Goal: Task Accomplishment & Management: Complete application form

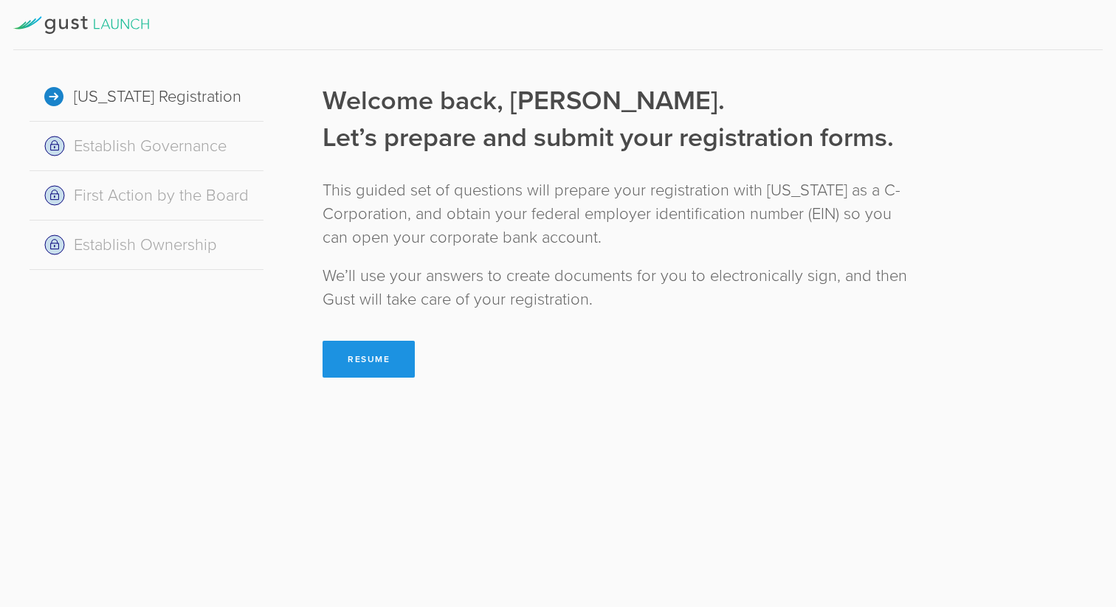
click at [368, 354] on button "Resume" at bounding box center [368, 359] width 92 height 37
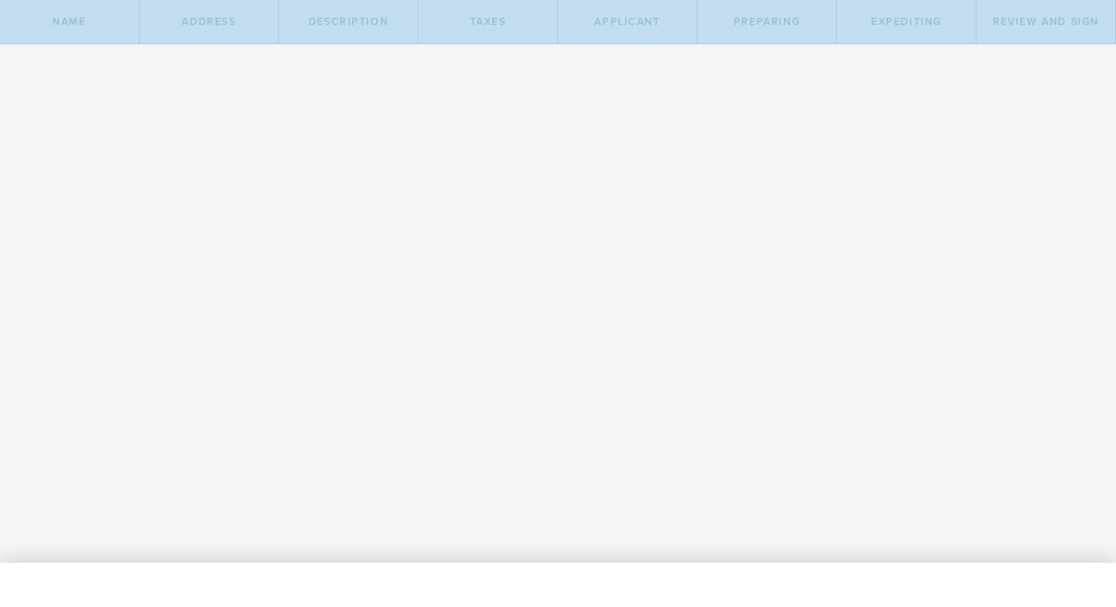
type input "GORDIAN SOLUTIONS DATA TECHNOLOGY"
select select "inc."
checkbox input "true"
type input "GSDT"
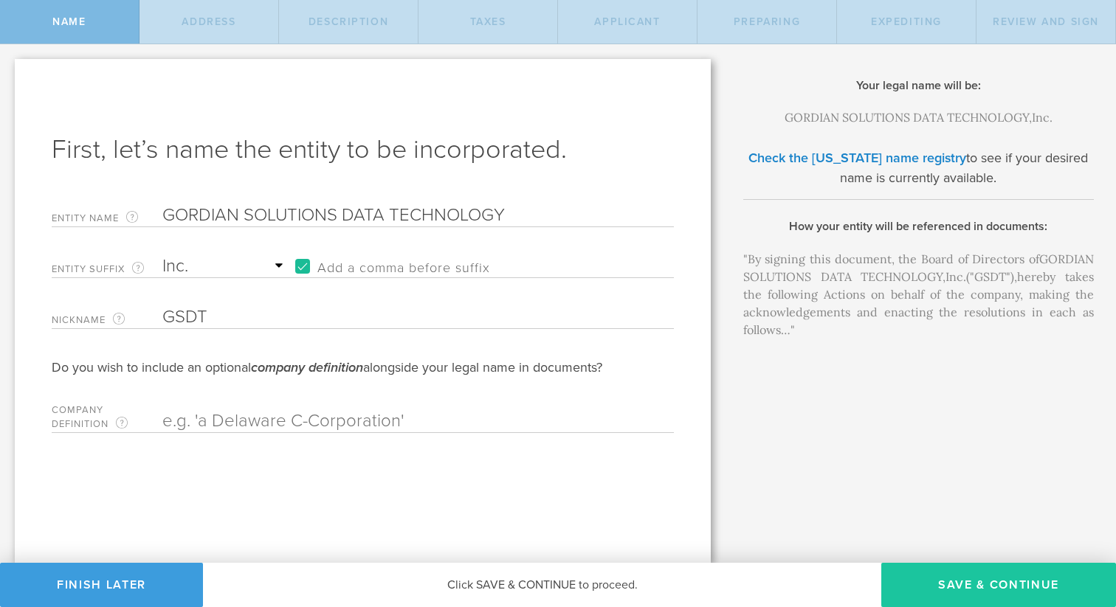
click at [933, 576] on button "Save & Continue" at bounding box center [998, 585] width 235 height 44
type input "8230 E. Juan Tabo Rd"
type input "Scottsdale"
select select "AZ"
type input "85255"
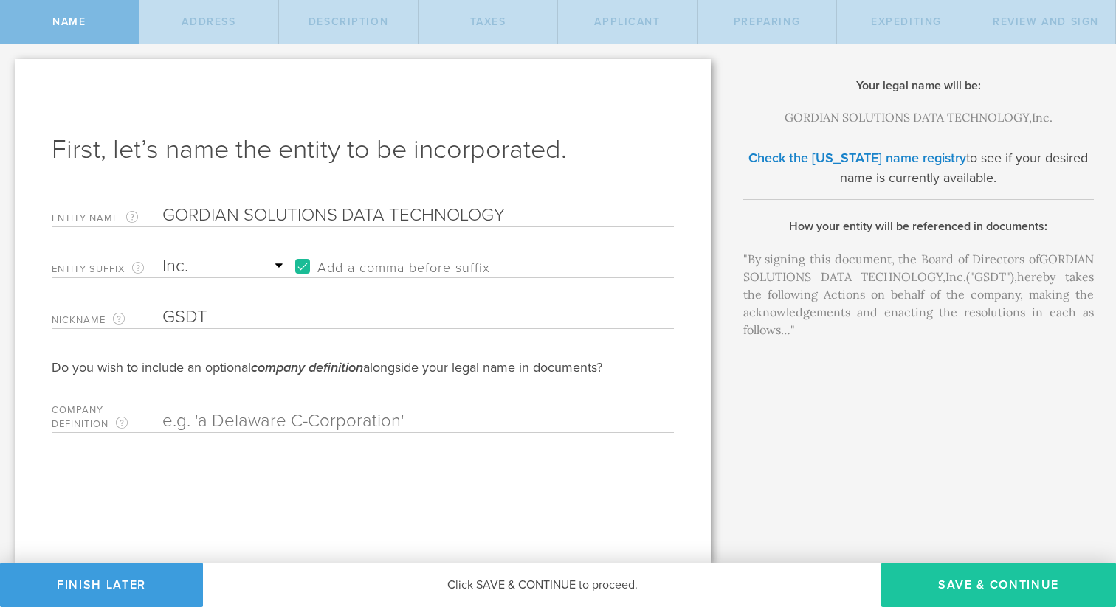
checkbox input "true"
type input "Maricopa"
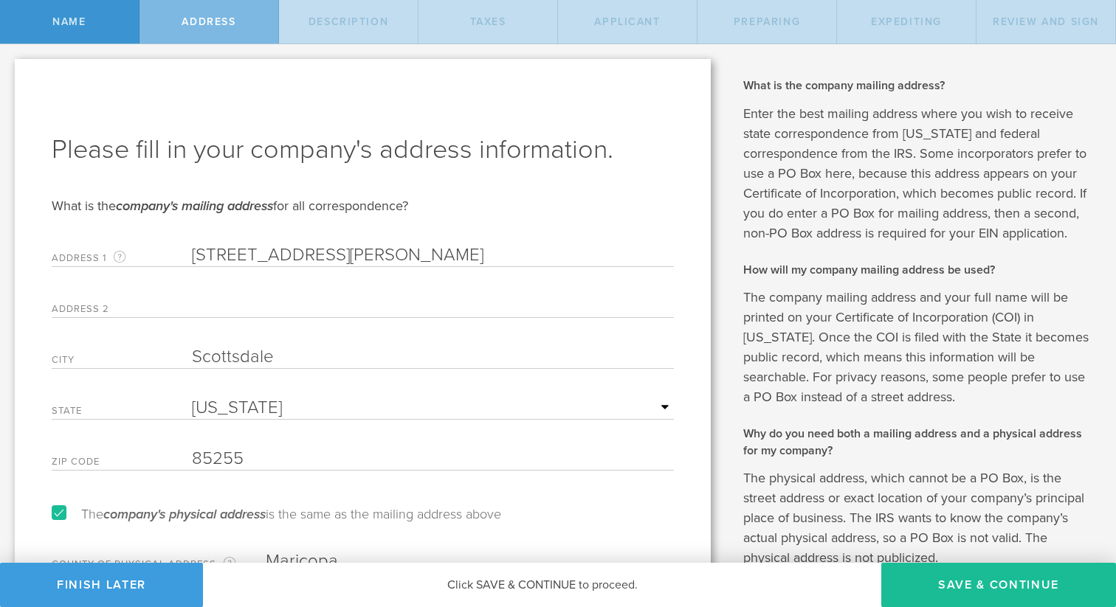
click at [933, 576] on button "Save & Continue" at bounding box center [998, 585] width 235 height 44
select select "other"
type input "Online AI tech enabled custom database curation"
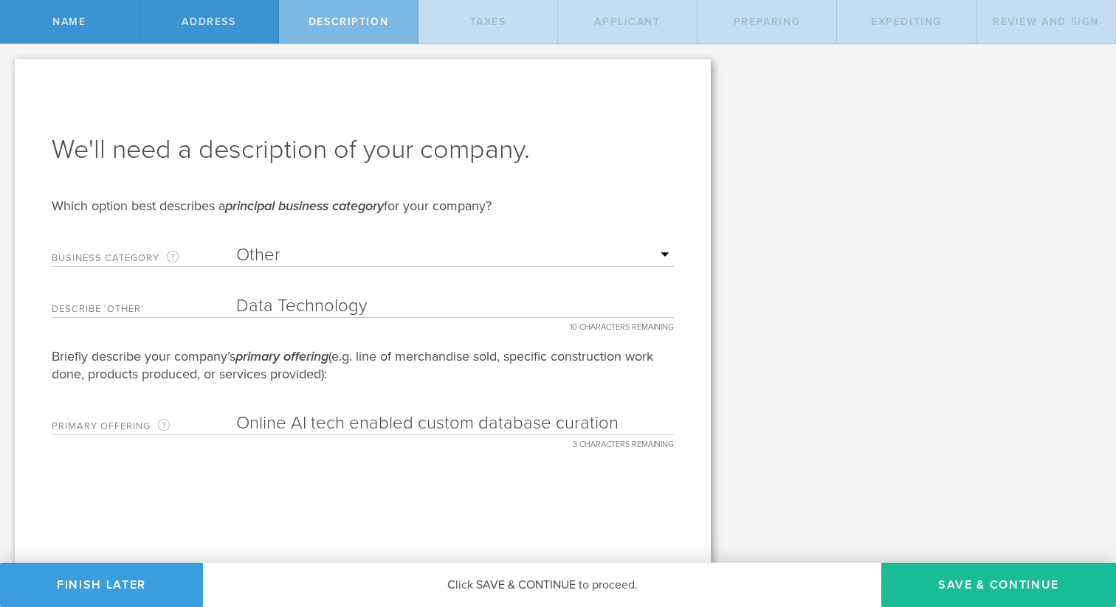
click at [933, 576] on button "Save & Continue" at bounding box center [998, 585] width 235 height 44
type input "0"
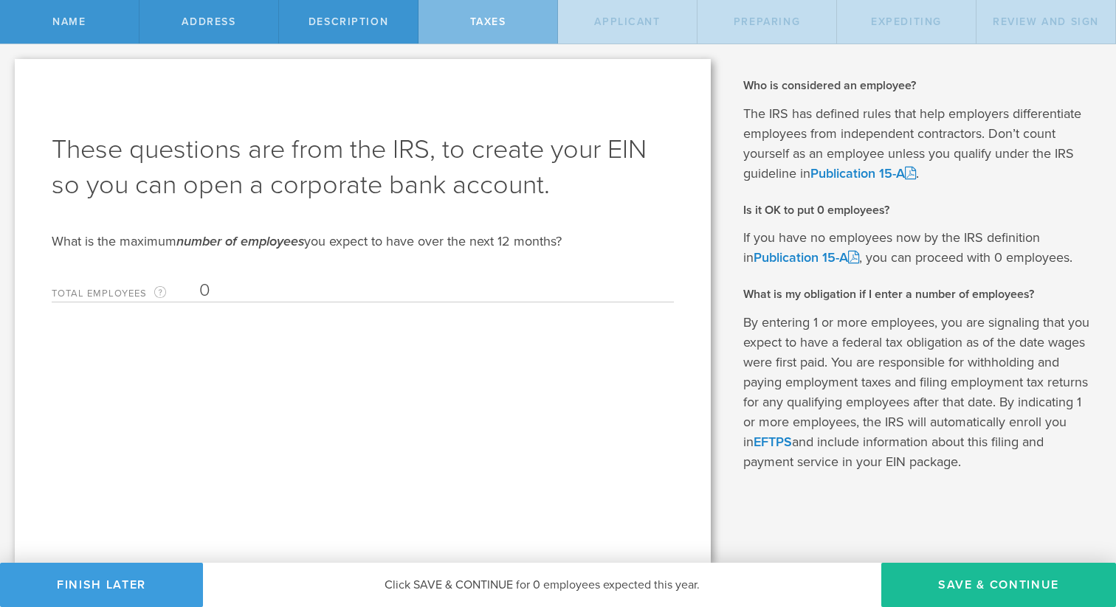
click at [933, 576] on button "Save & Continue" at bounding box center [998, 585] width 235 height 44
type input "Brian E Poltonavage"
type input "CEO"
type input "(480) 650-5281"
radio input "true"
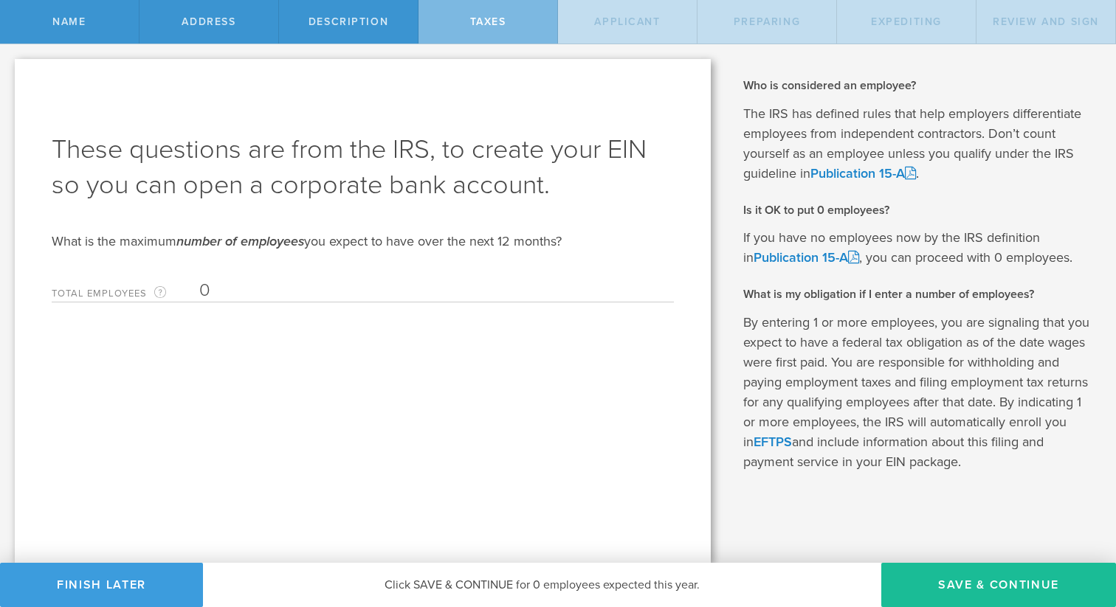
select select "US"
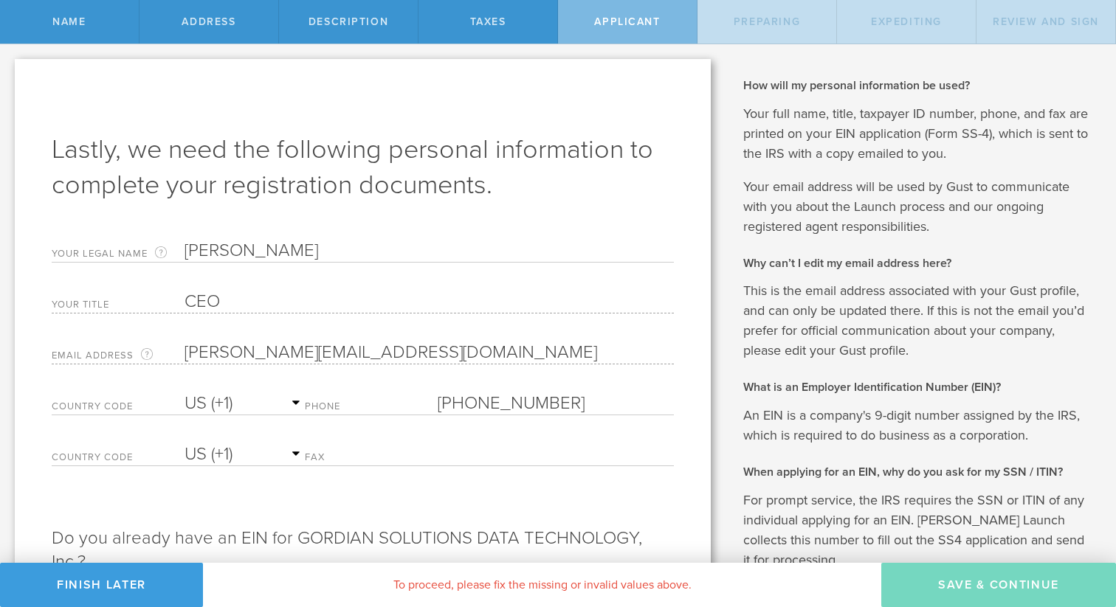
click at [290, 252] on input "Brian E Poltonavage" at bounding box center [428, 251] width 489 height 22
click at [108, 21] on div "Name" at bounding box center [69, 22] width 139 height 44
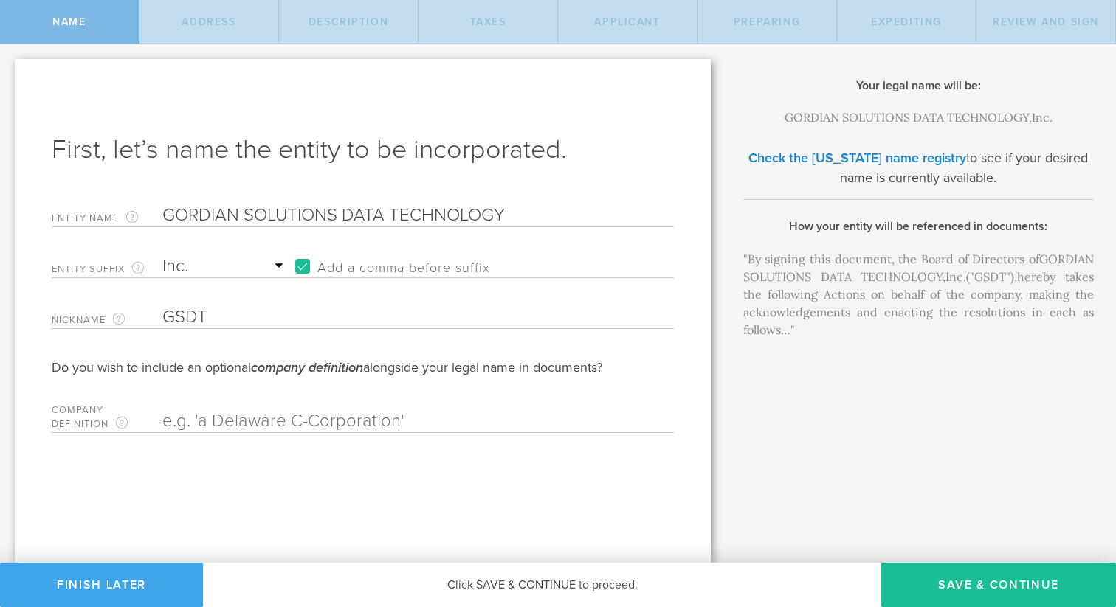
click at [141, 576] on button "Finish Later" at bounding box center [101, 585] width 203 height 44
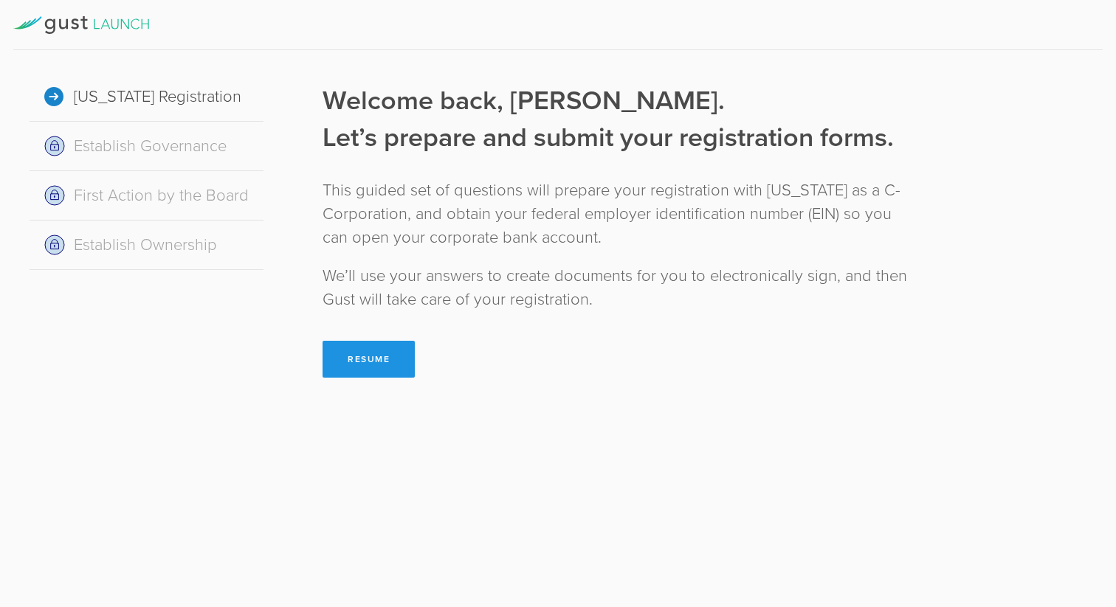
click at [359, 366] on button "Resume" at bounding box center [368, 359] width 92 height 37
select select "inc."
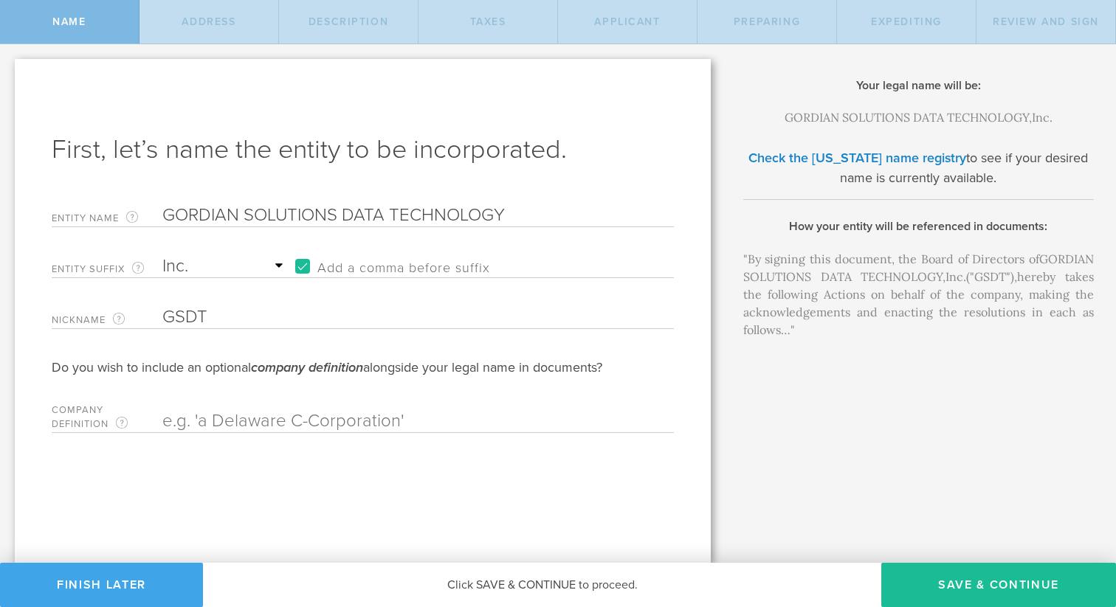
click at [140, 584] on button "Finish Later" at bounding box center [101, 585] width 203 height 44
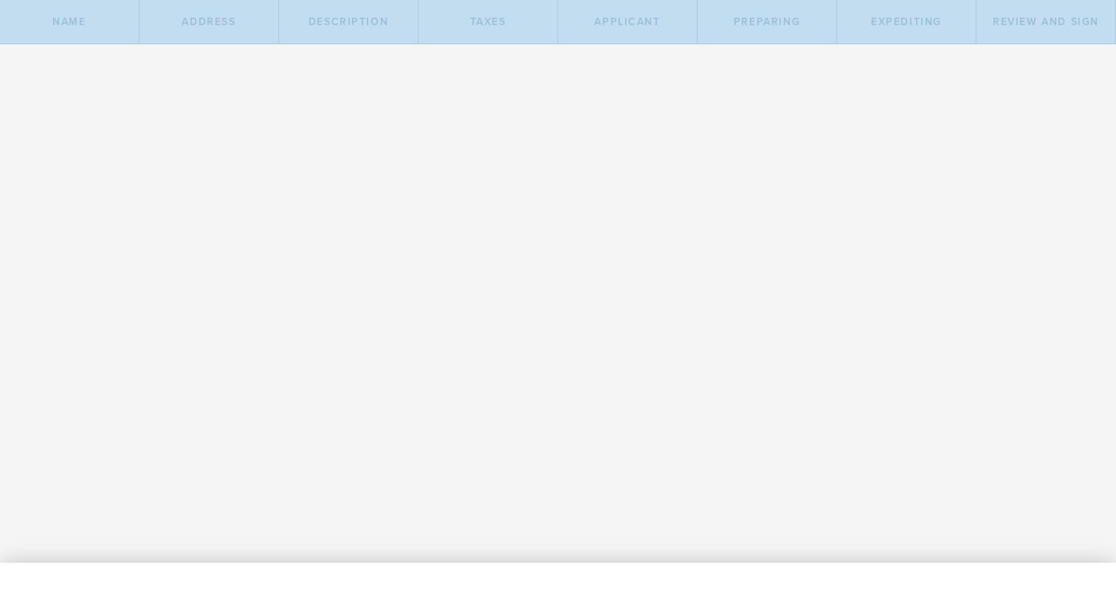
type input "GORDIAN SOLUTIONS DATA TECHNOLOGY"
select select "inc."
checkbox input "true"
type input "GSDT"
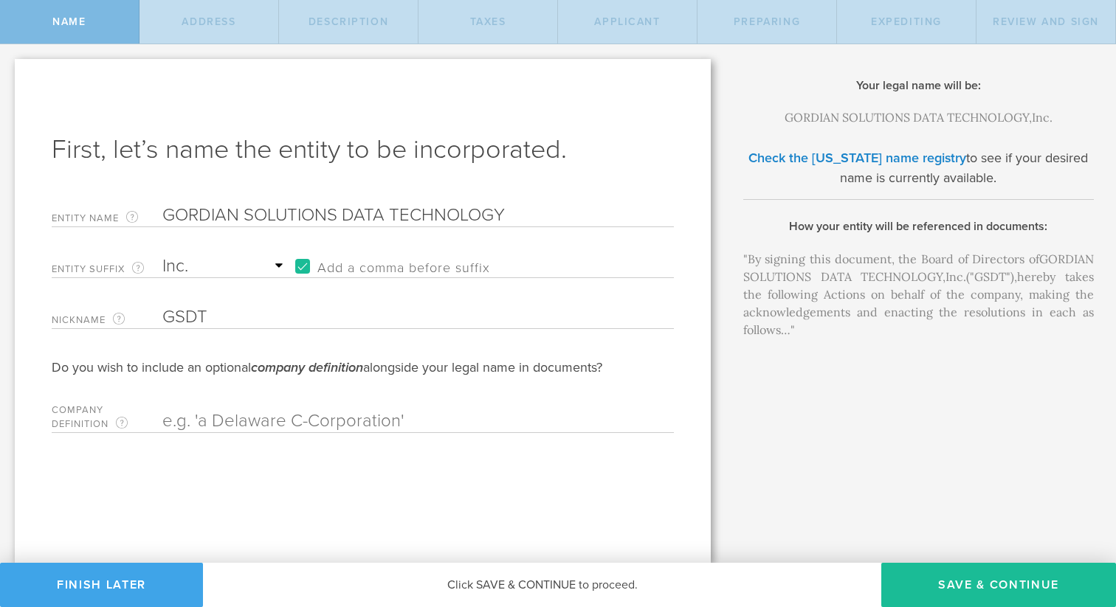
click at [113, 576] on button "Finish Later" at bounding box center [101, 585] width 203 height 44
